Goal: Information Seeking & Learning: Learn about a topic

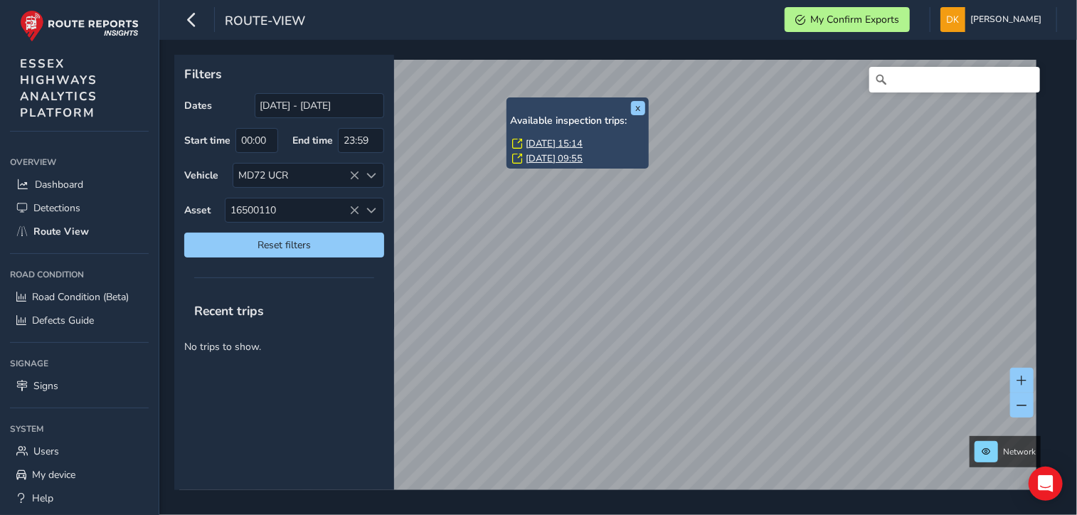
click at [547, 144] on link "[DATE] 15:14" at bounding box center [554, 143] width 57 height 13
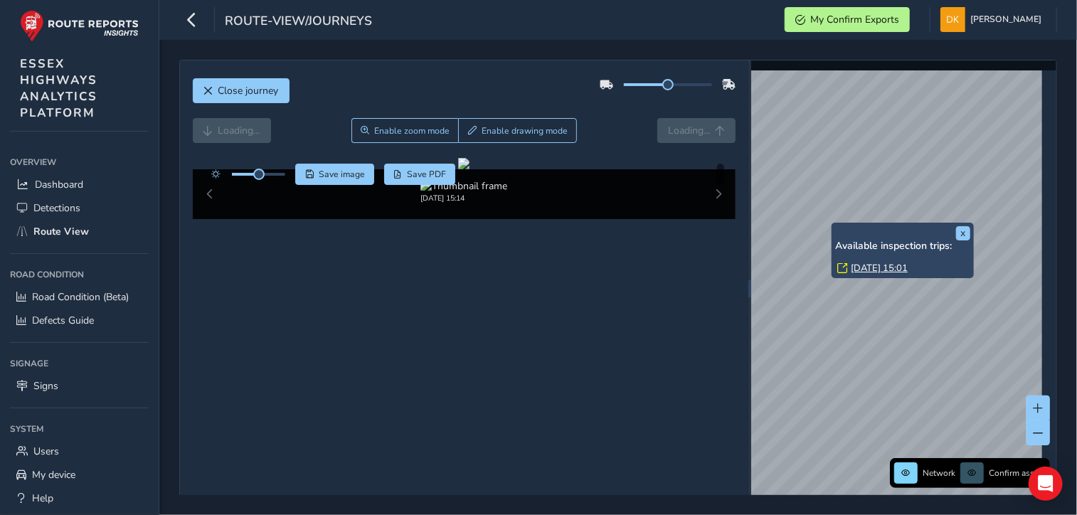
click at [863, 266] on link "[DATE] 15:01" at bounding box center [879, 268] width 57 height 13
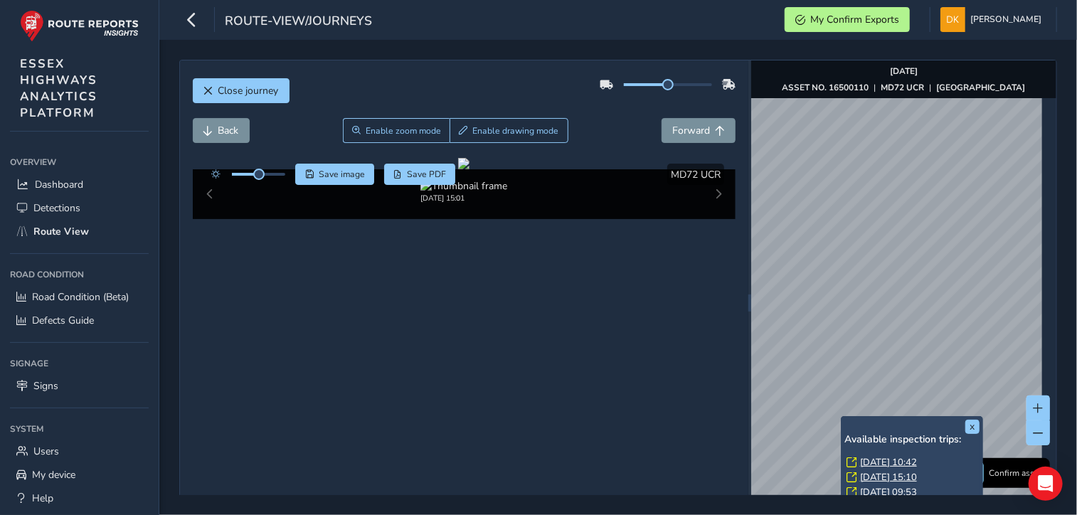
click at [871, 462] on link "[DATE] 10:42" at bounding box center [888, 462] width 57 height 13
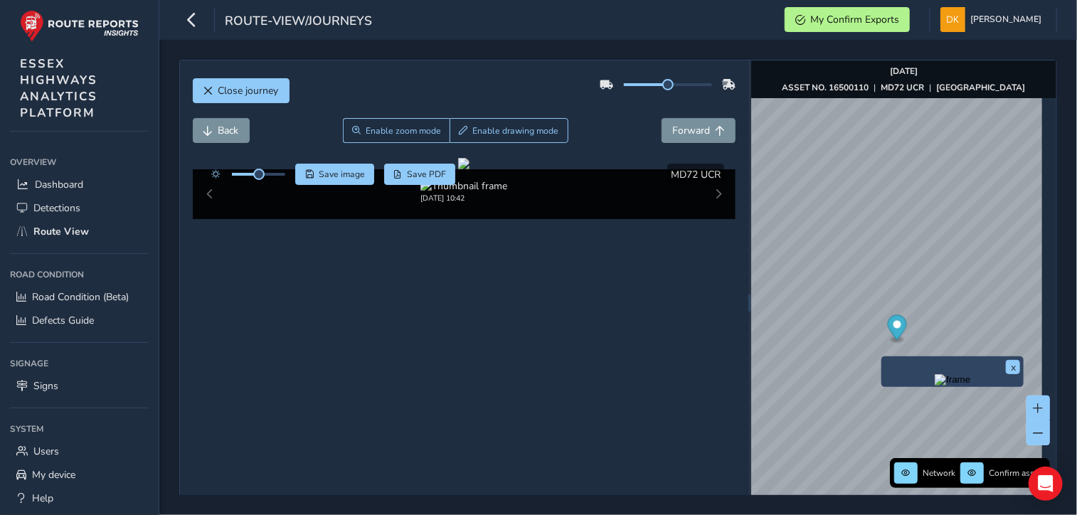
click at [935, 383] on img "Preview frame" at bounding box center [953, 379] width 36 height 11
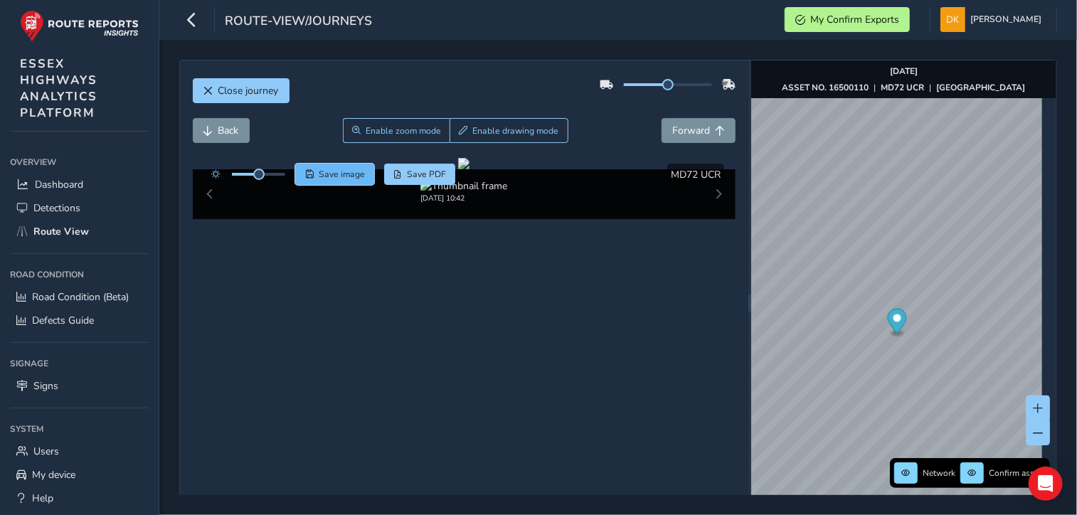
click at [344, 175] on span "Save image" at bounding box center [342, 174] width 46 height 11
click at [260, 93] on span "Close journey" at bounding box center [248, 91] width 60 height 14
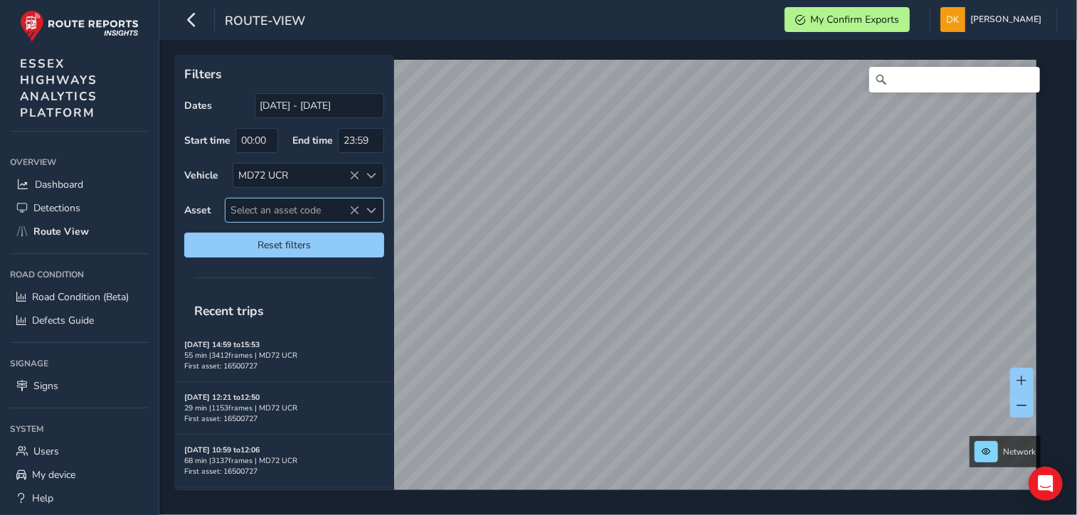
click at [253, 207] on span "Select an asset code" at bounding box center [292, 209] width 134 height 23
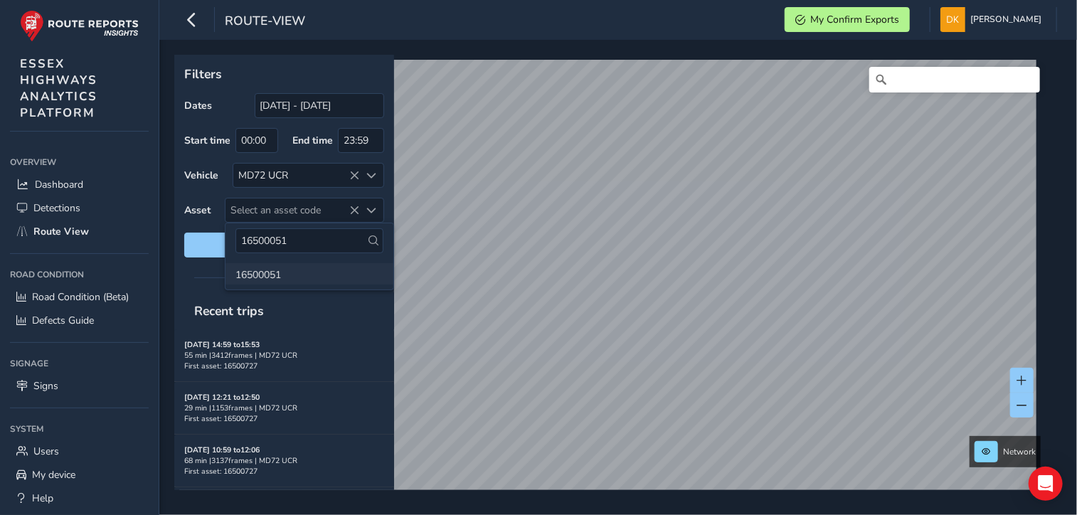
type input "16500051"
click at [256, 277] on li "16500051" at bounding box center [309, 273] width 168 height 21
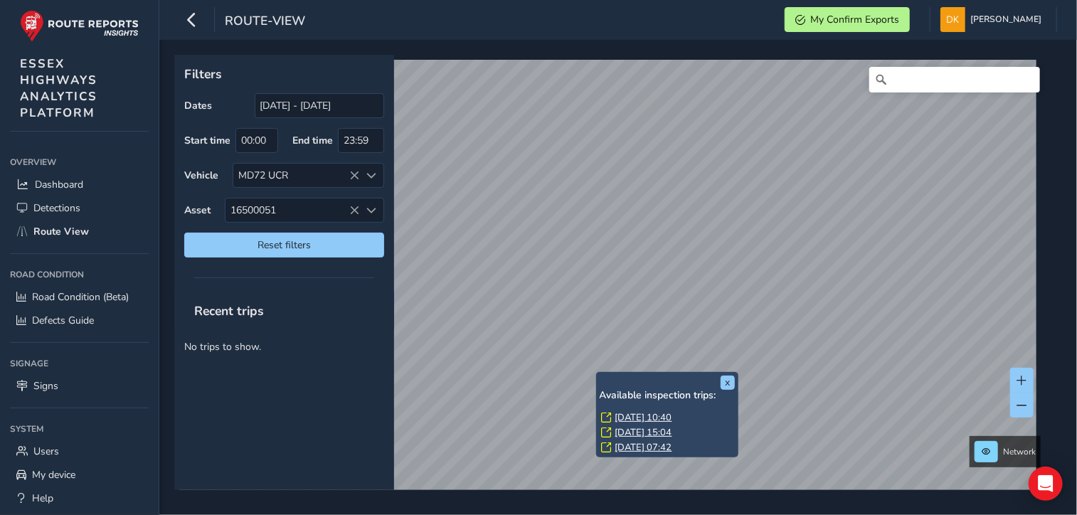
click at [626, 418] on link "[DATE] 10:40" at bounding box center [643, 417] width 57 height 13
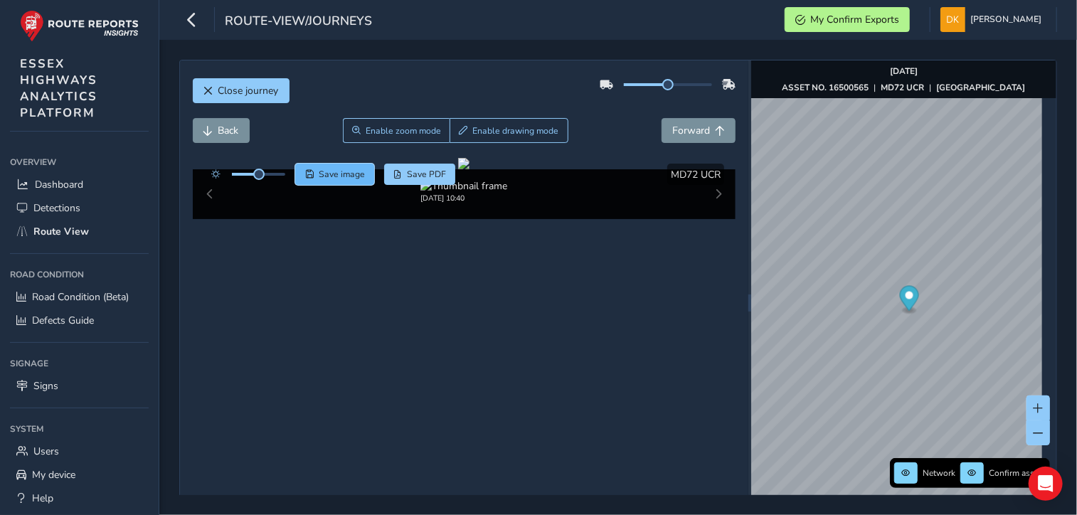
click at [351, 173] on span "Save image" at bounding box center [342, 174] width 46 height 11
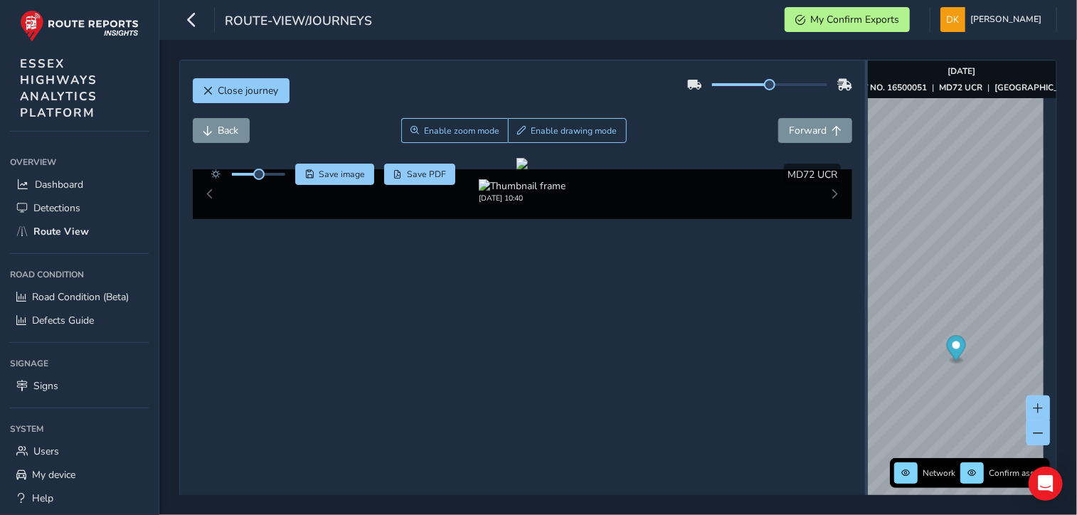
drag, startPoint x: 741, startPoint y: 301, endPoint x: 856, endPoint y: 299, distance: 115.2
click at [865, 299] on div at bounding box center [866, 302] width 3 height 484
click at [528, 169] on div at bounding box center [521, 163] width 11 height 11
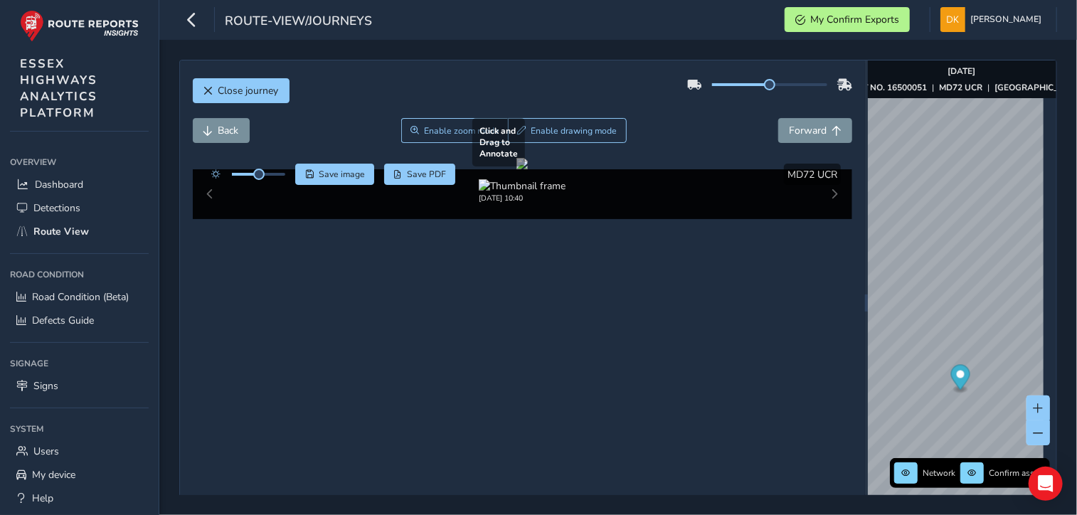
click at [528, 169] on div at bounding box center [521, 163] width 11 height 11
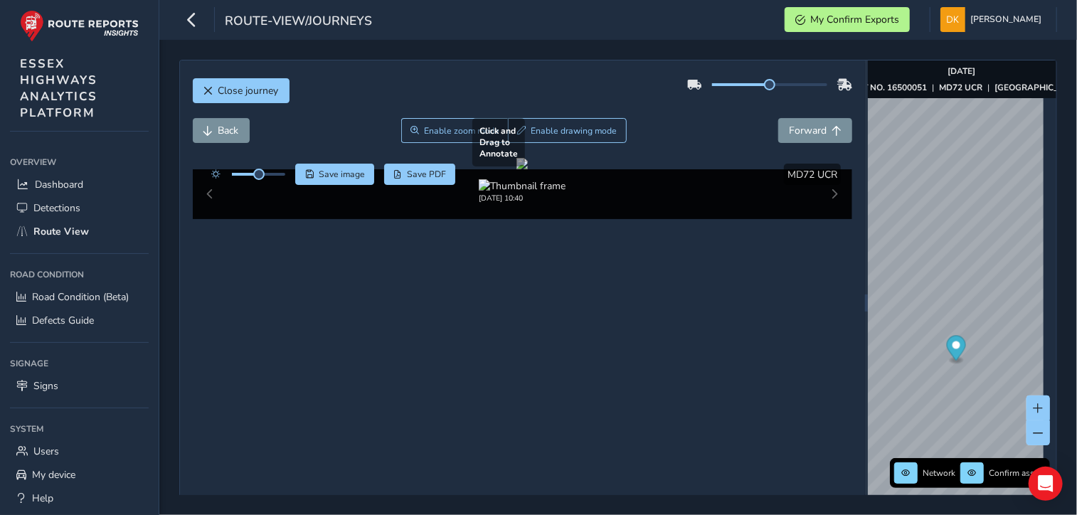
click at [528, 169] on div at bounding box center [521, 163] width 11 height 11
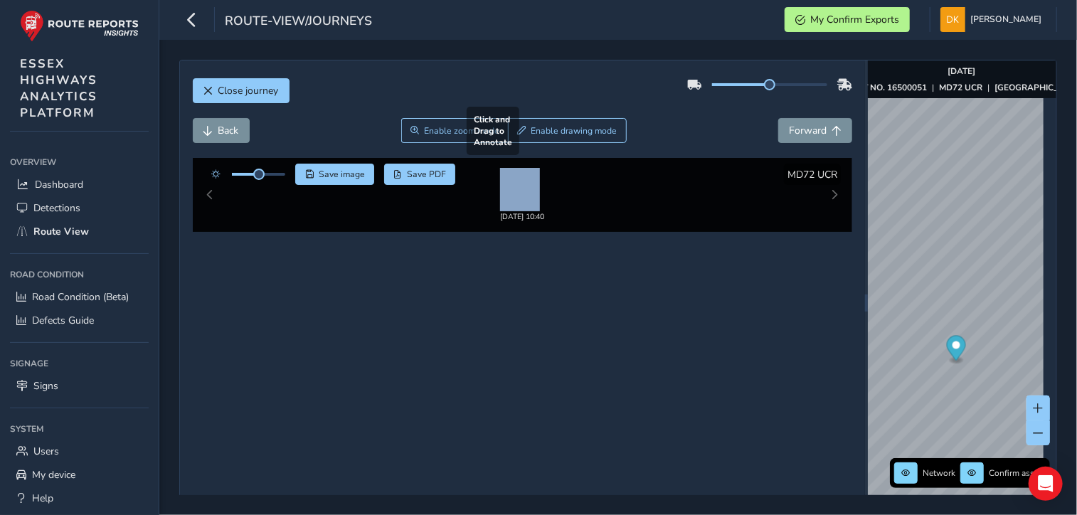
click at [528, 169] on div at bounding box center [521, 163] width 11 height 11
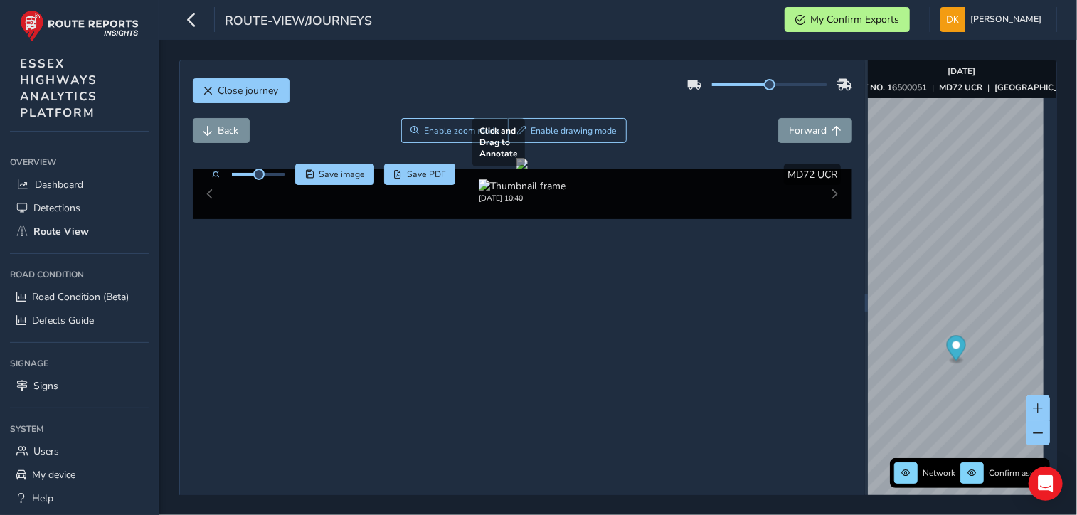
click at [528, 169] on div at bounding box center [521, 163] width 11 height 11
drag, startPoint x: 600, startPoint y: 331, endPoint x: 531, endPoint y: 329, distance: 69.0
click at [528, 169] on div at bounding box center [521, 163] width 11 height 11
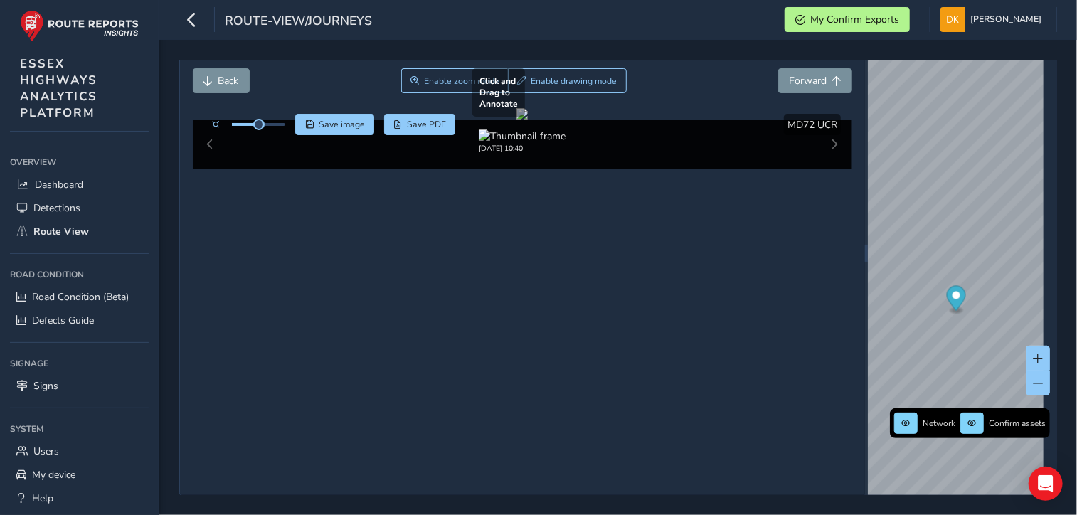
scroll to position [71, 0]
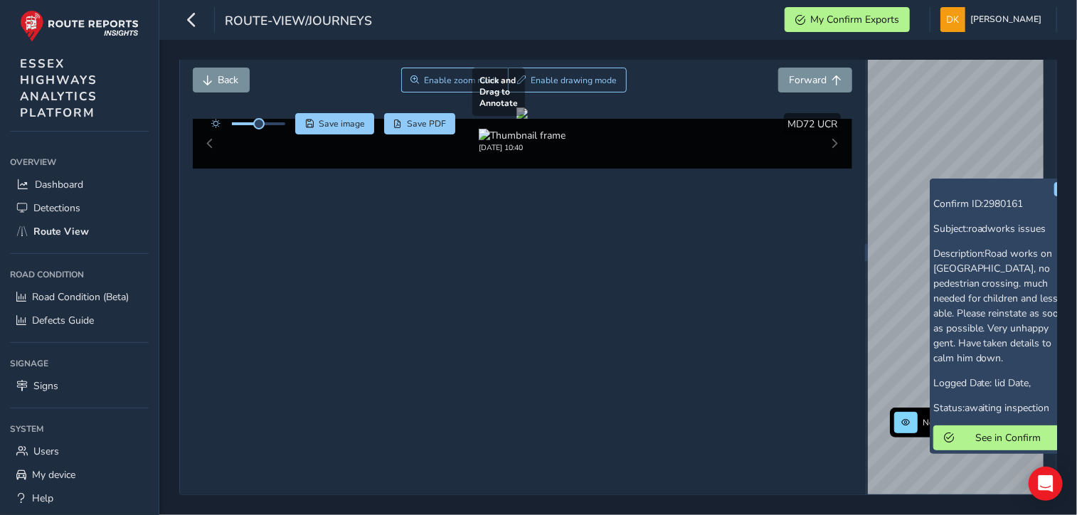
click at [528, 119] on div at bounding box center [521, 112] width 11 height 11
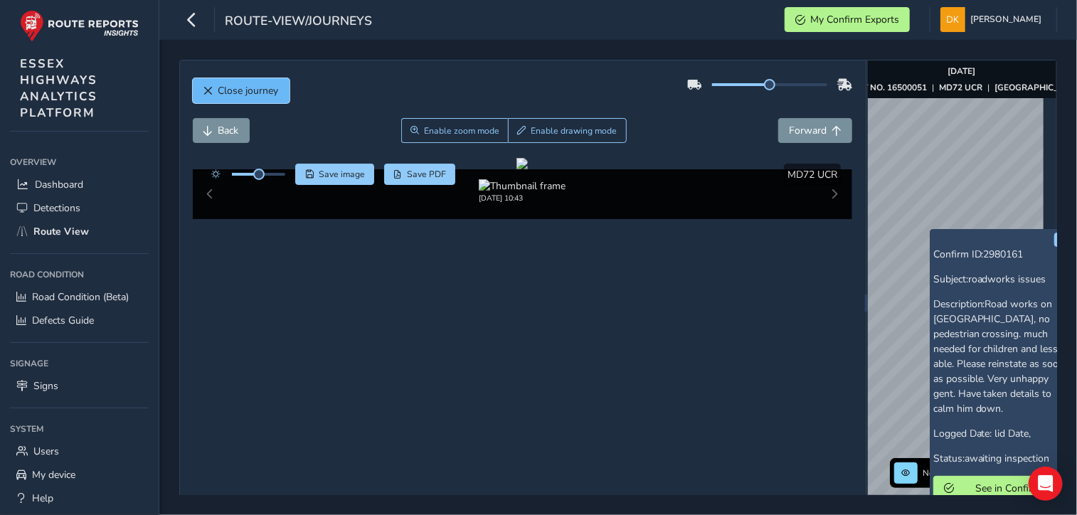
click at [230, 90] on span "Close journey" at bounding box center [248, 91] width 60 height 14
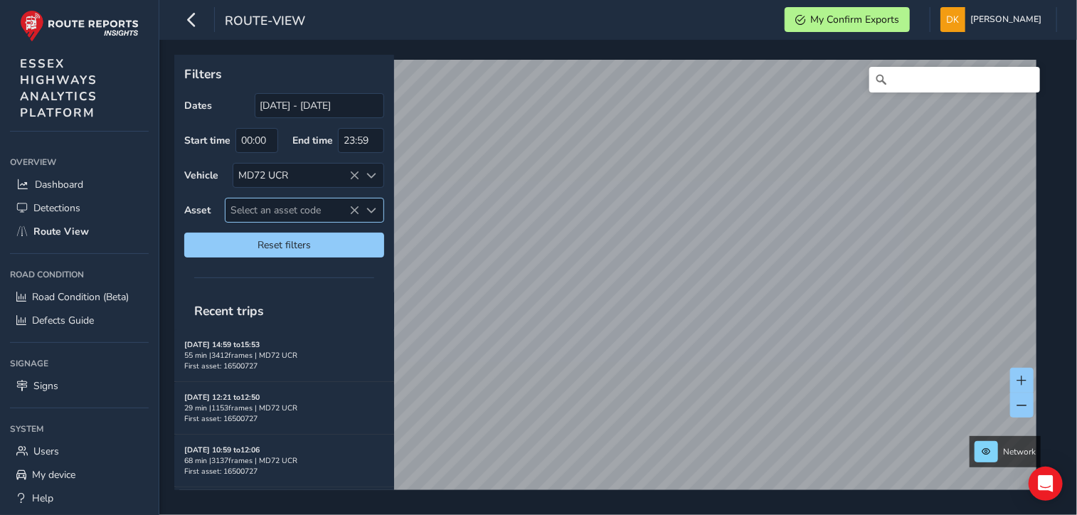
click at [262, 211] on span "Select an asset code" at bounding box center [292, 209] width 134 height 23
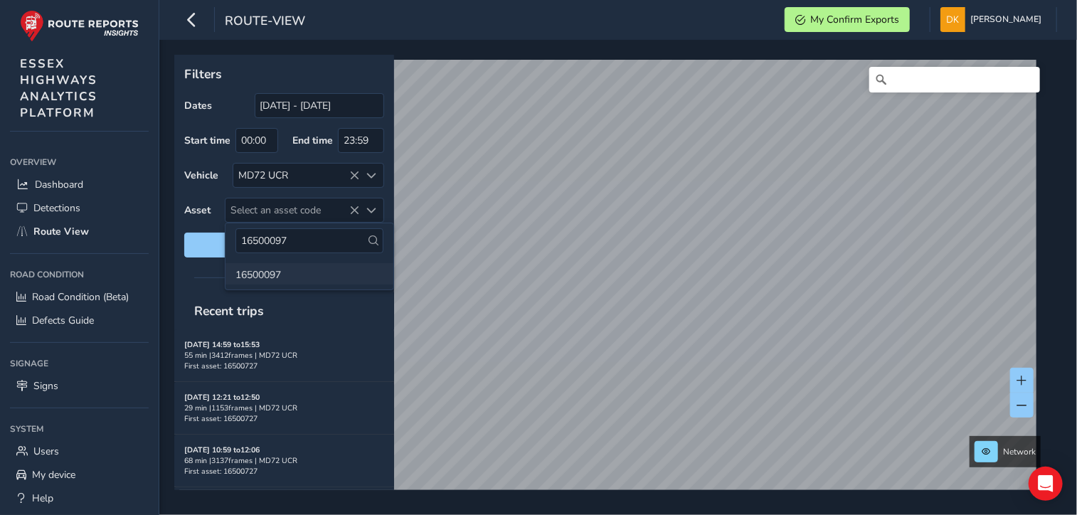
type input "16500097"
click at [250, 275] on li "16500097" at bounding box center [309, 273] width 168 height 21
